Goal: Share content: Share content

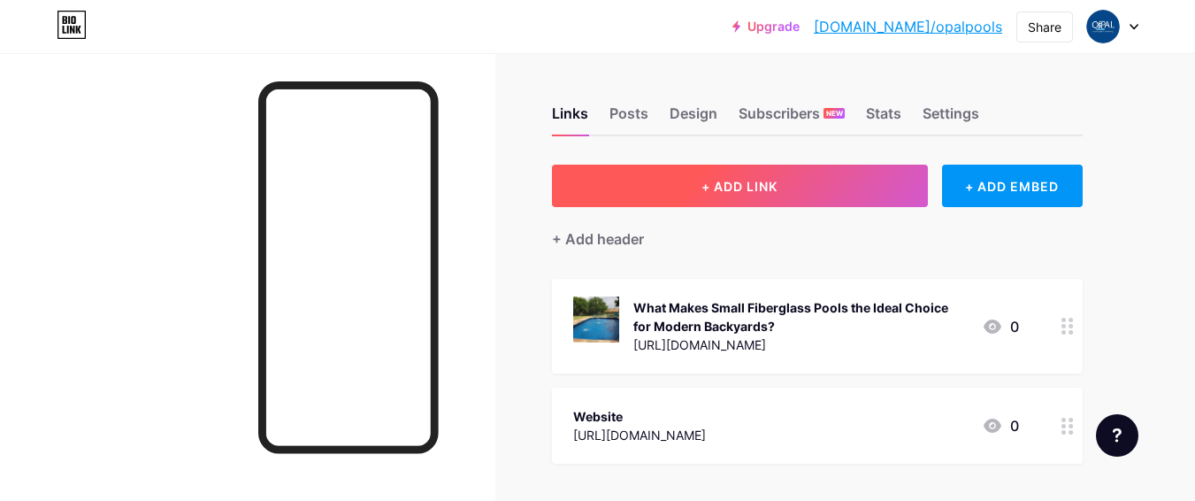
click at [717, 193] on span "+ ADD LINK" at bounding box center [739, 186] width 76 height 15
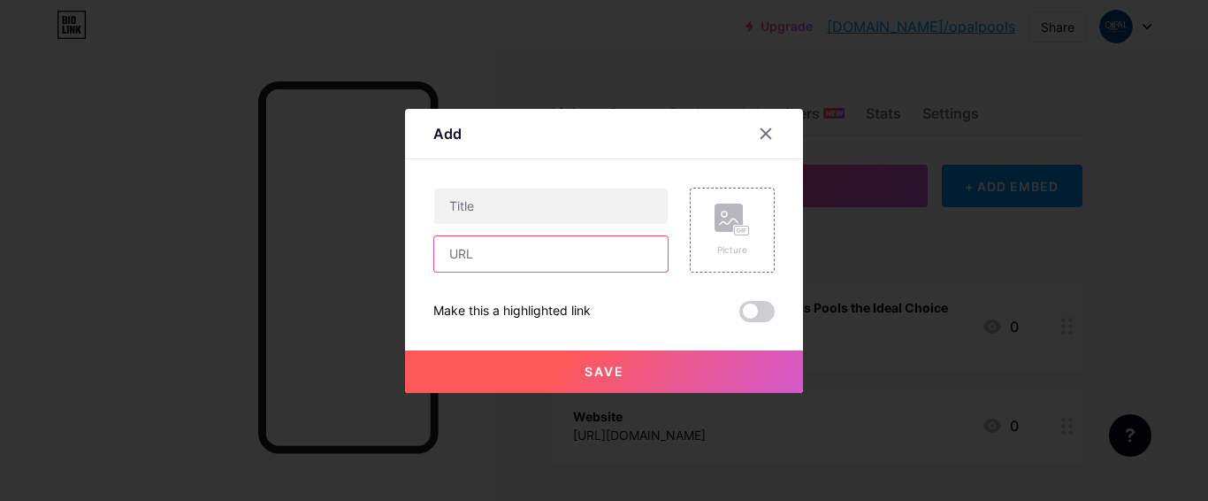
click at [532, 258] on input "text" at bounding box center [550, 253] width 233 height 35
paste input "[URL][DOMAIN_NAME]"
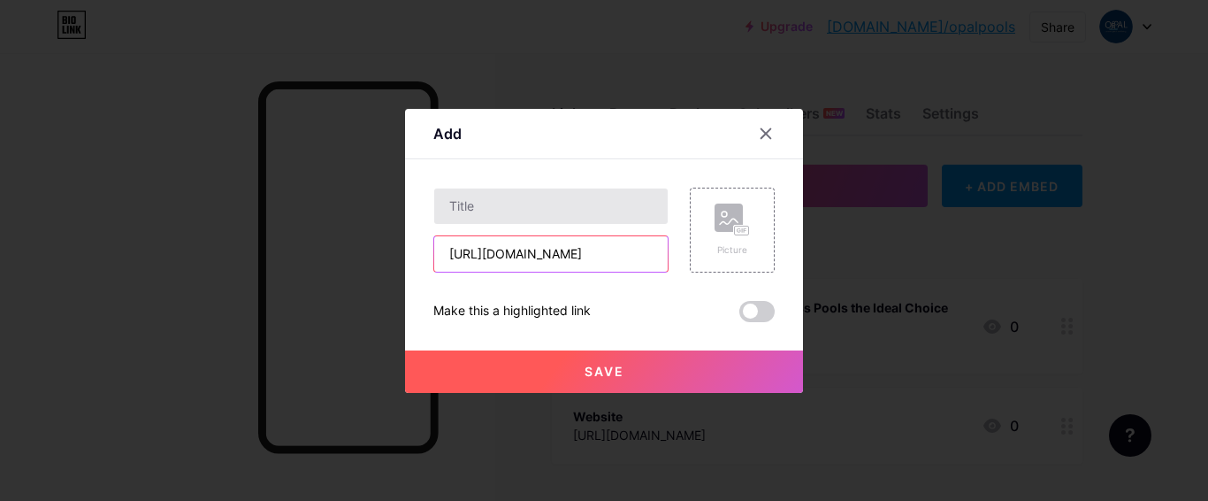
type input "[URL][DOMAIN_NAME]"
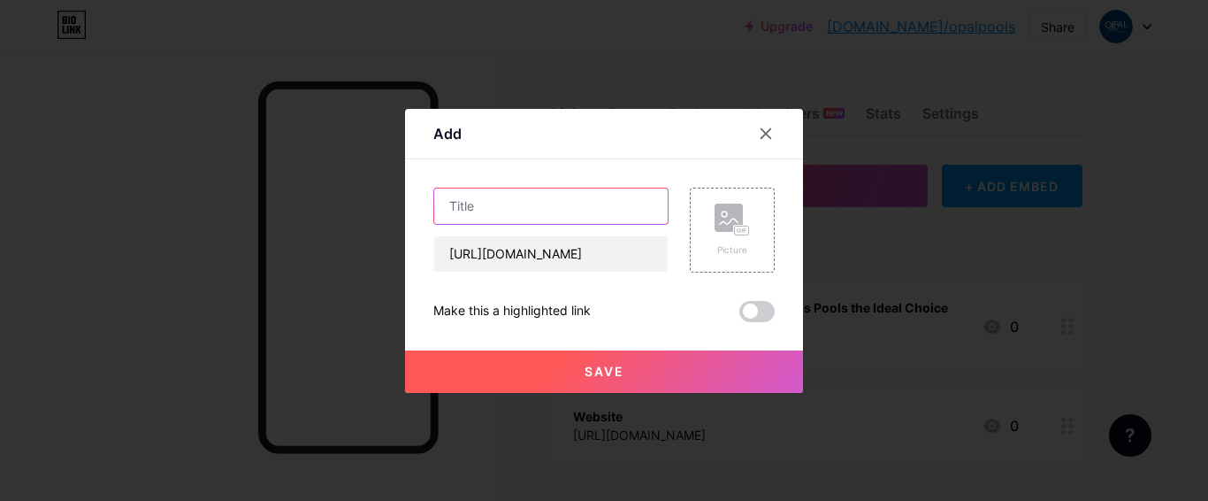
click at [561, 211] on input "text" at bounding box center [550, 205] width 233 height 35
paste input "A Complete Guide to Gunite Pool Construction for Lasting Luxury"
type input "A Complete Guide to Gunite Pool Construction for Lasting Luxury"
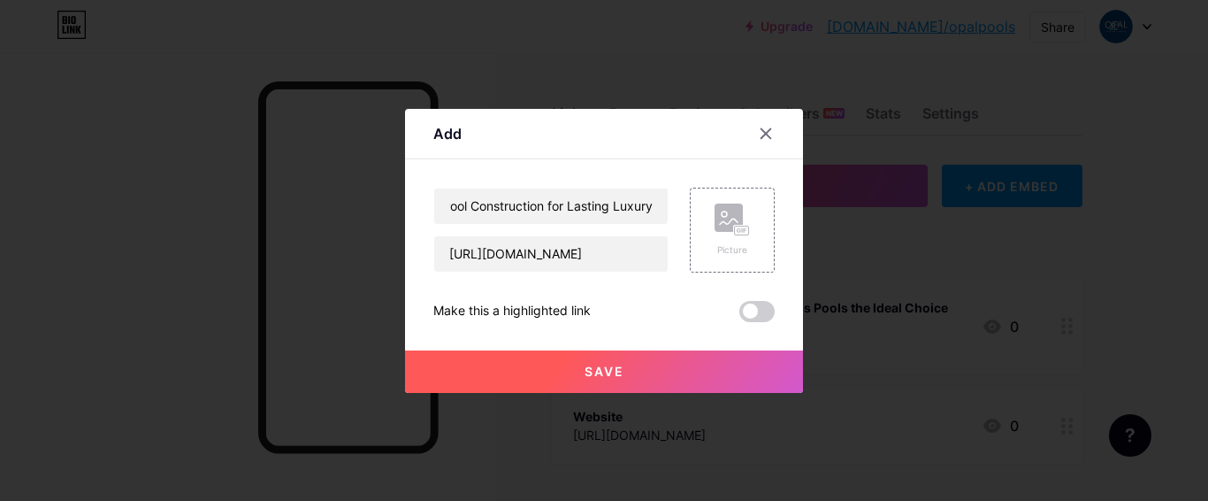
click at [614, 366] on span "Save" at bounding box center [605, 370] width 40 height 15
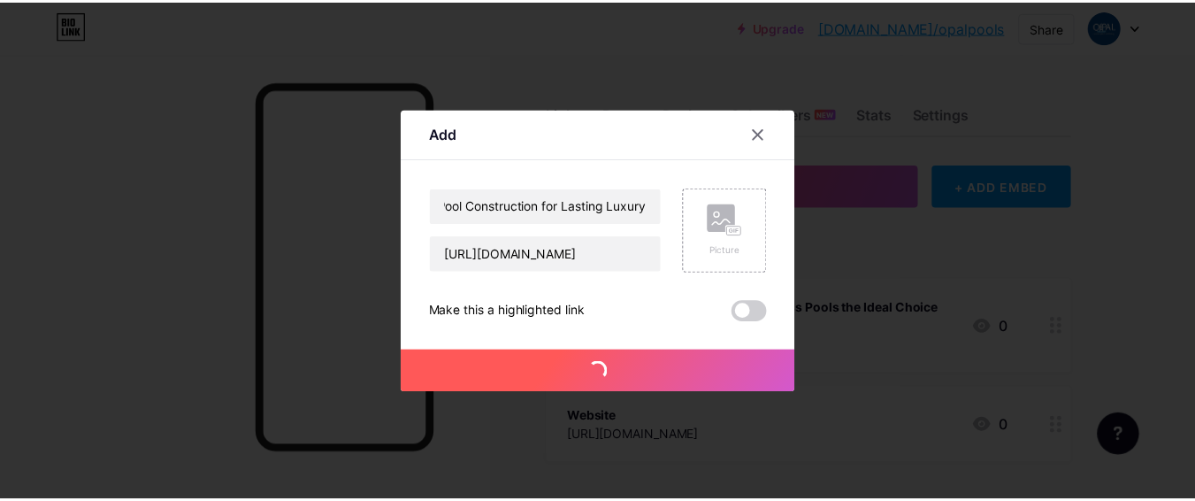
scroll to position [0, 0]
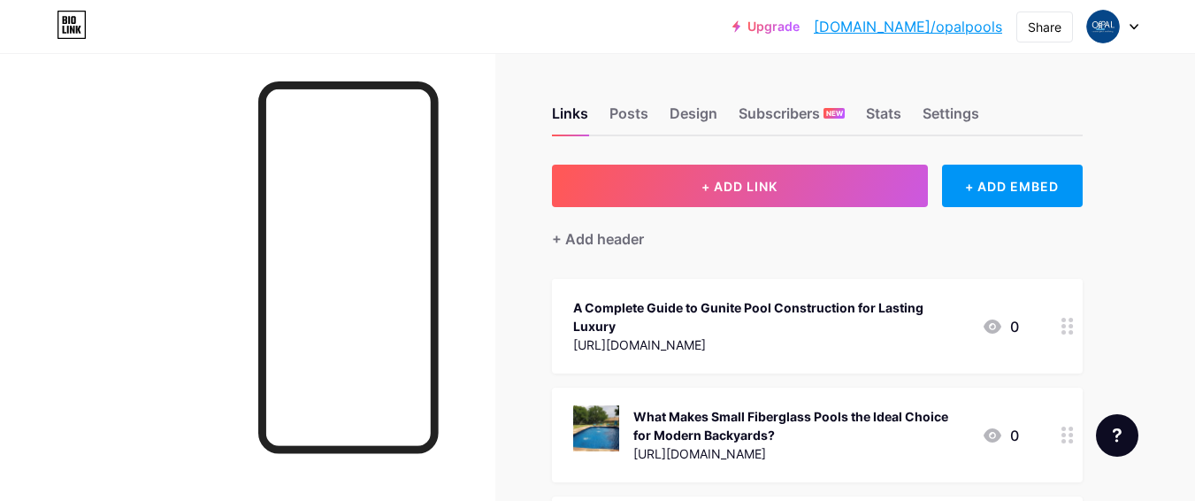
click at [988, 319] on icon at bounding box center [992, 326] width 18 height 14
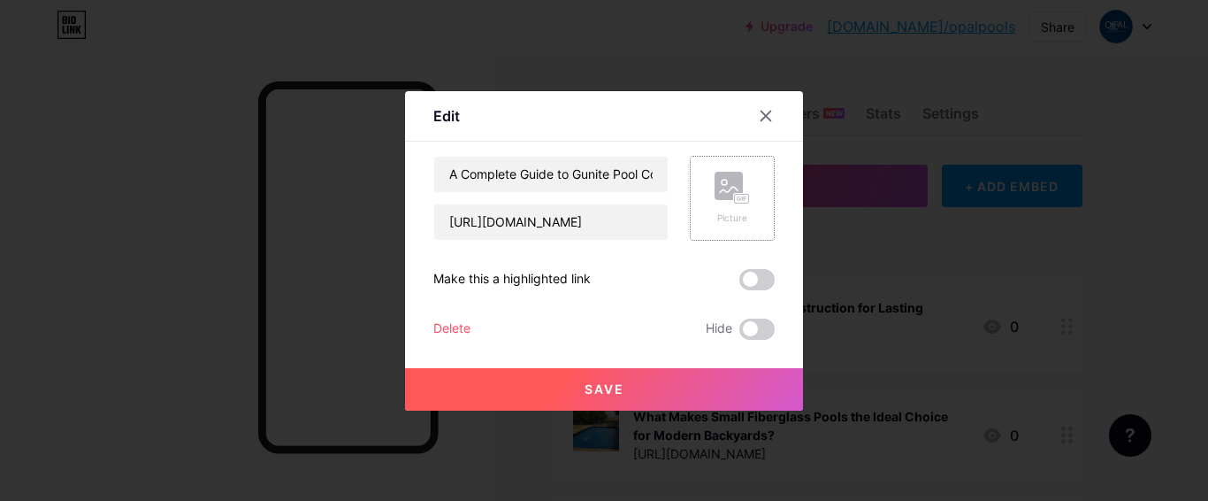
click at [723, 203] on icon at bounding box center [732, 188] width 35 height 33
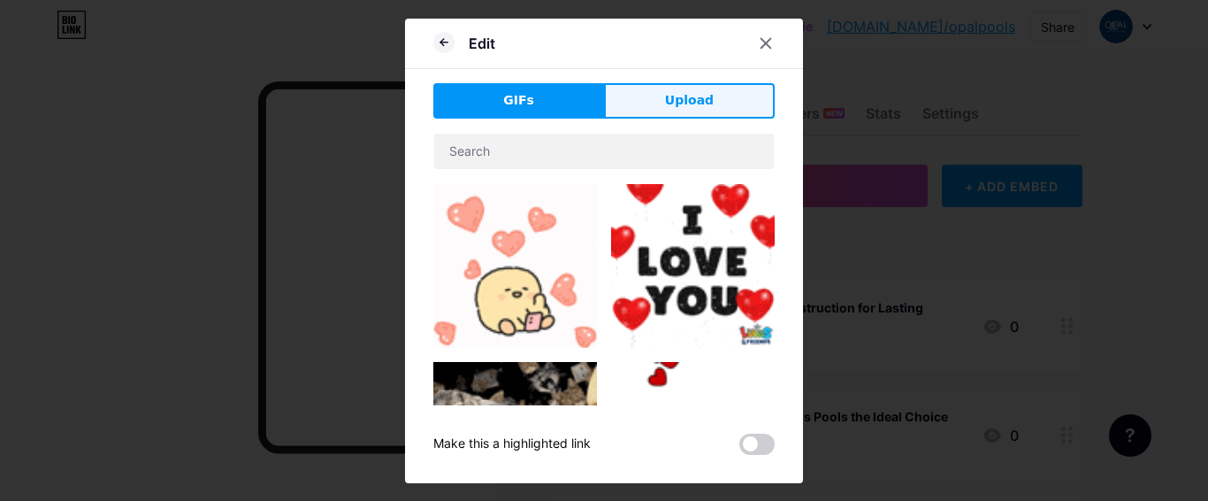
click at [698, 103] on span "Upload" at bounding box center [689, 100] width 49 height 19
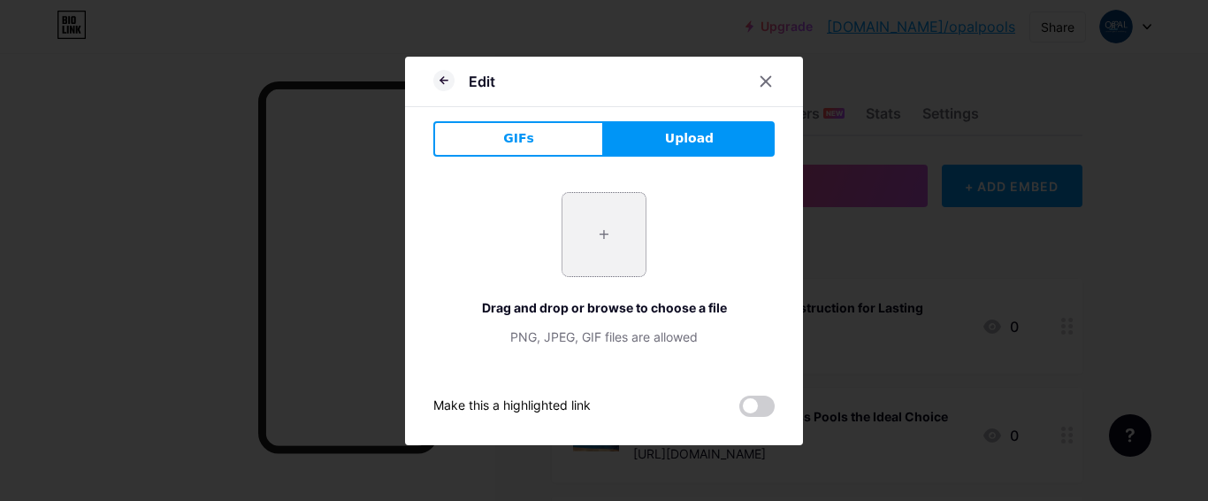
click at [590, 252] on input "file" at bounding box center [603, 234] width 83 height 83
type input "C:\fakepath\2149750010.jpg"
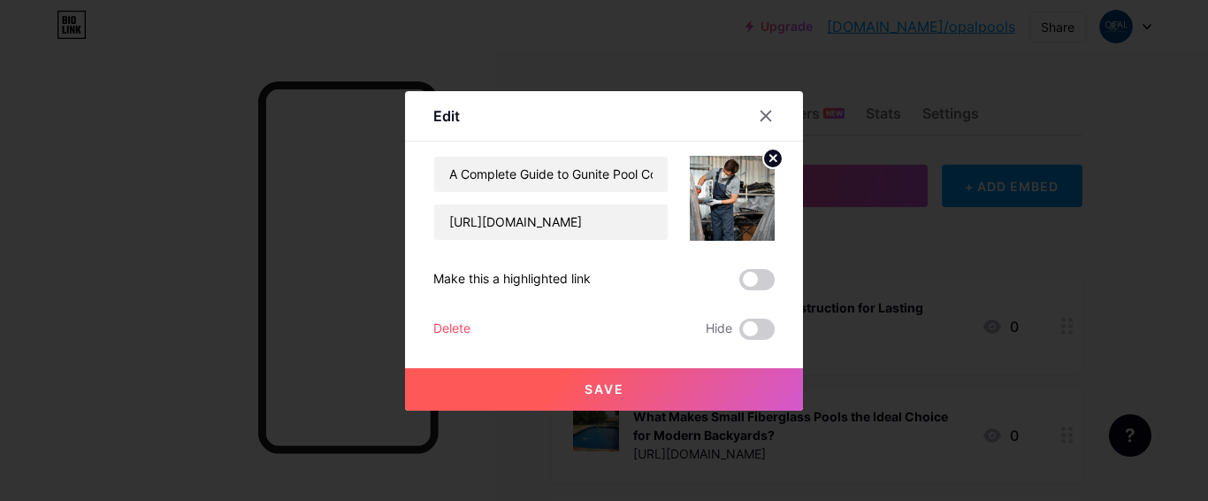
click at [608, 386] on span "Save" at bounding box center [605, 388] width 40 height 15
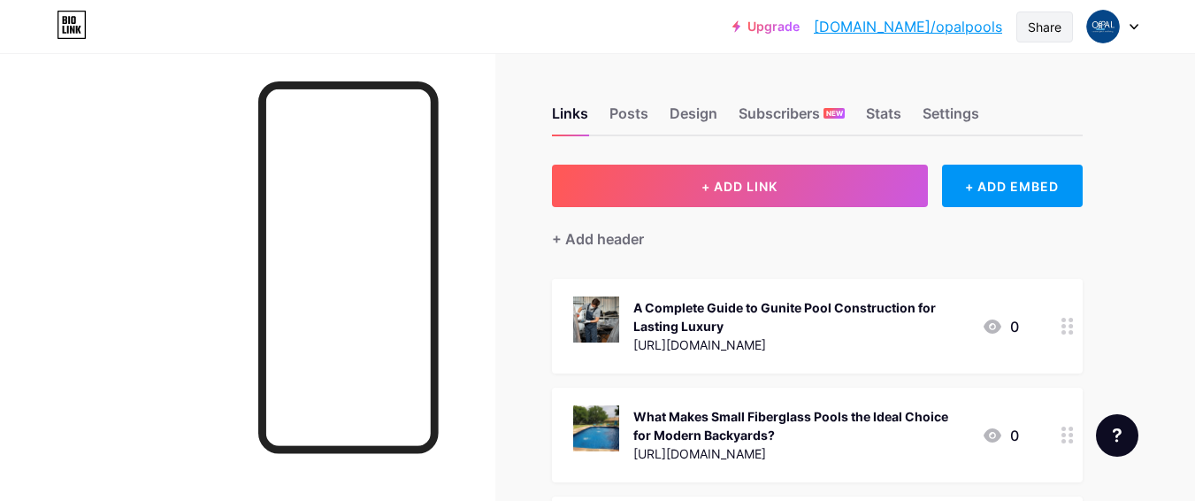
click at [1051, 27] on div "Share" at bounding box center [1045, 27] width 34 height 19
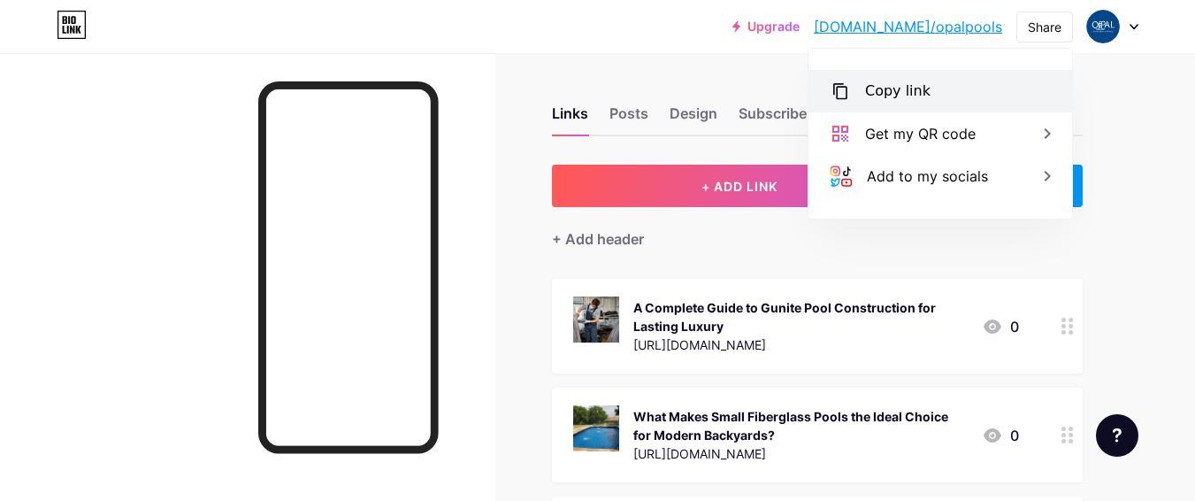
click at [875, 88] on div "Copy link" at bounding box center [897, 90] width 65 height 21
